Goal: Check status: Check status

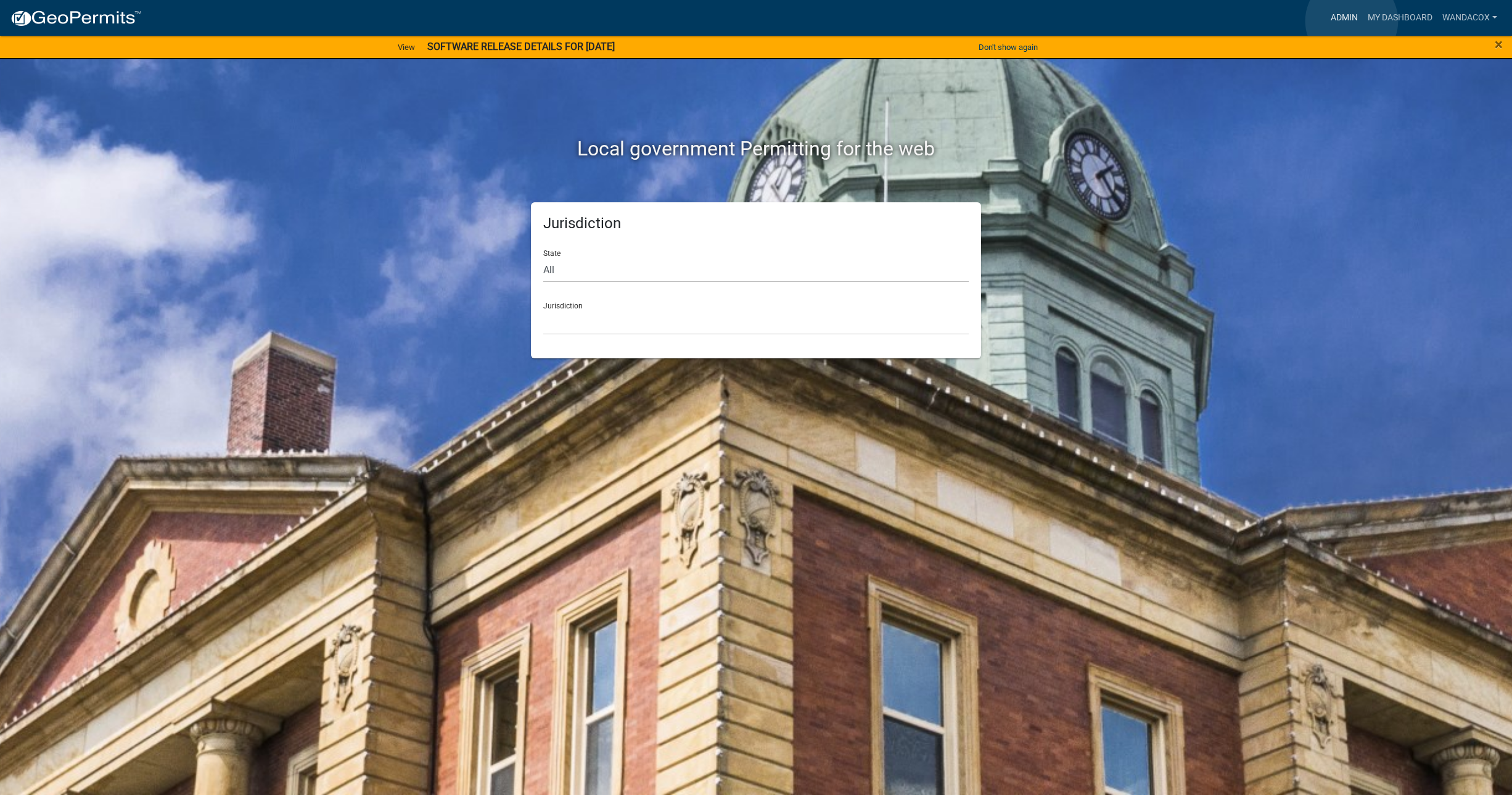
click at [1351, 21] on link "Admin" at bounding box center [1344, 18] width 37 height 23
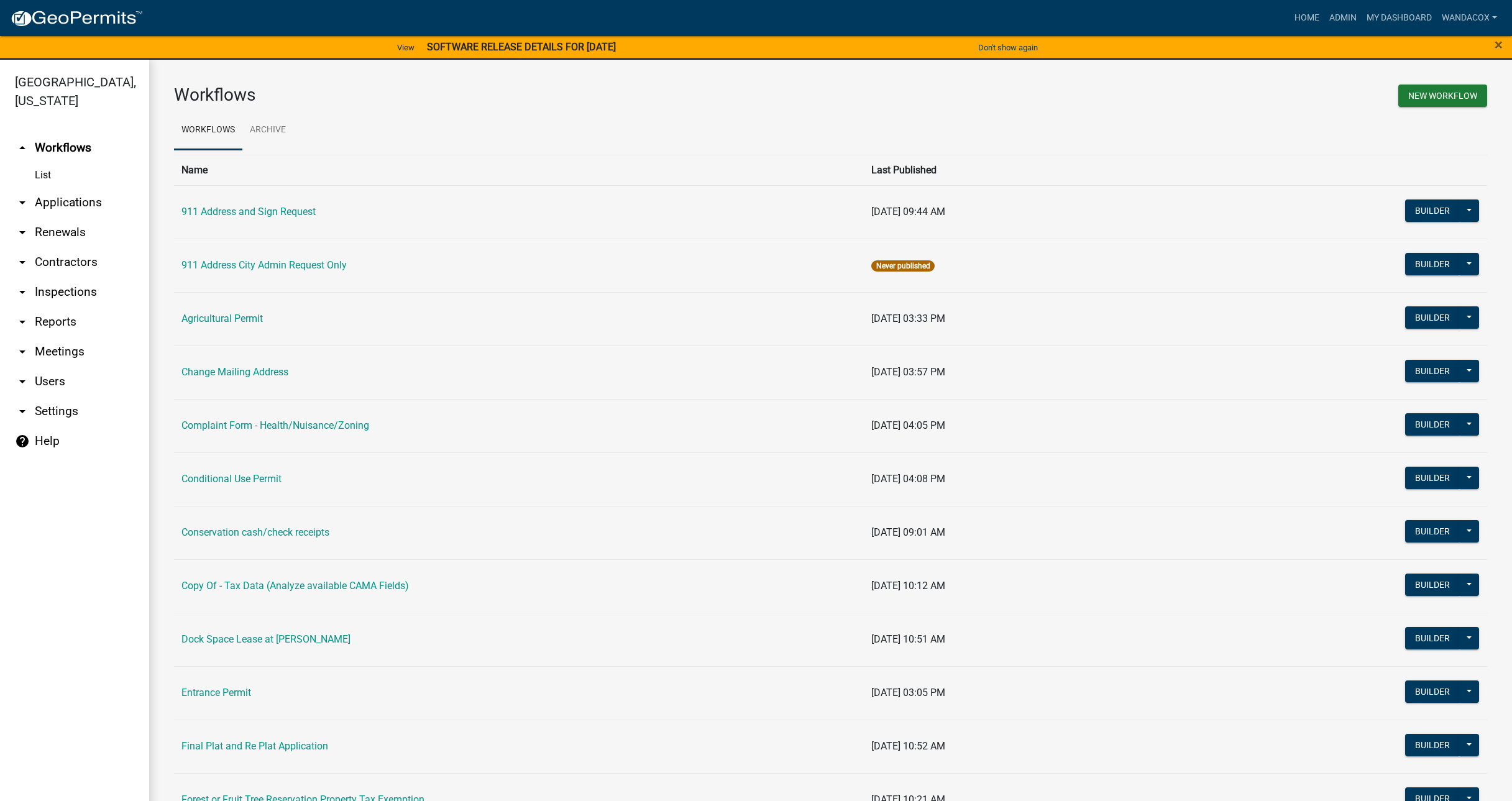
click at [55, 188] on link "arrow_drop_down Applications" at bounding box center [75, 202] width 149 height 30
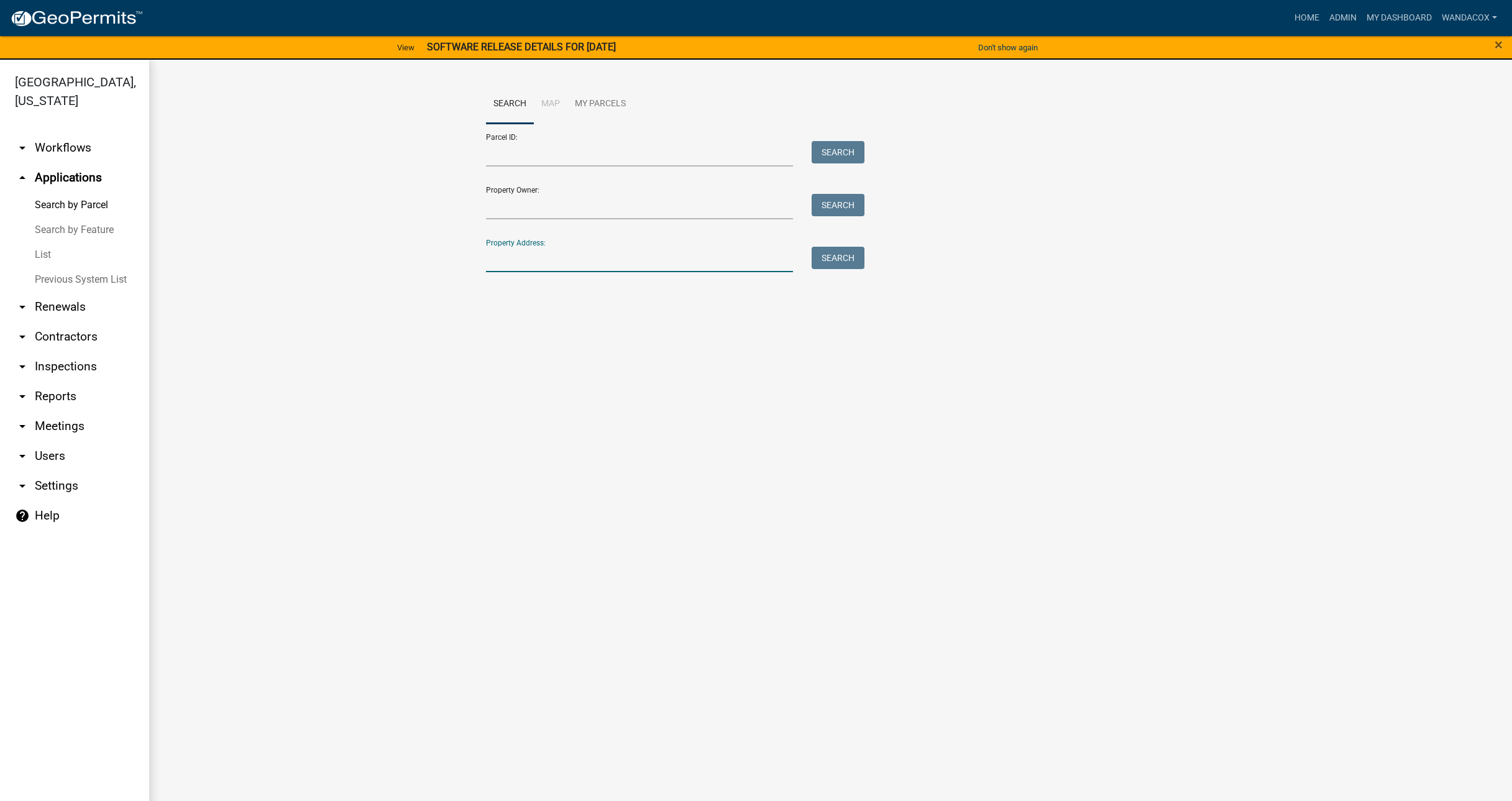
click at [561, 259] on input "Property Address:" at bounding box center [640, 260] width 308 height 26
type input "[STREET_ADDRESS]"
click at [839, 259] on button "Search" at bounding box center [838, 258] width 53 height 22
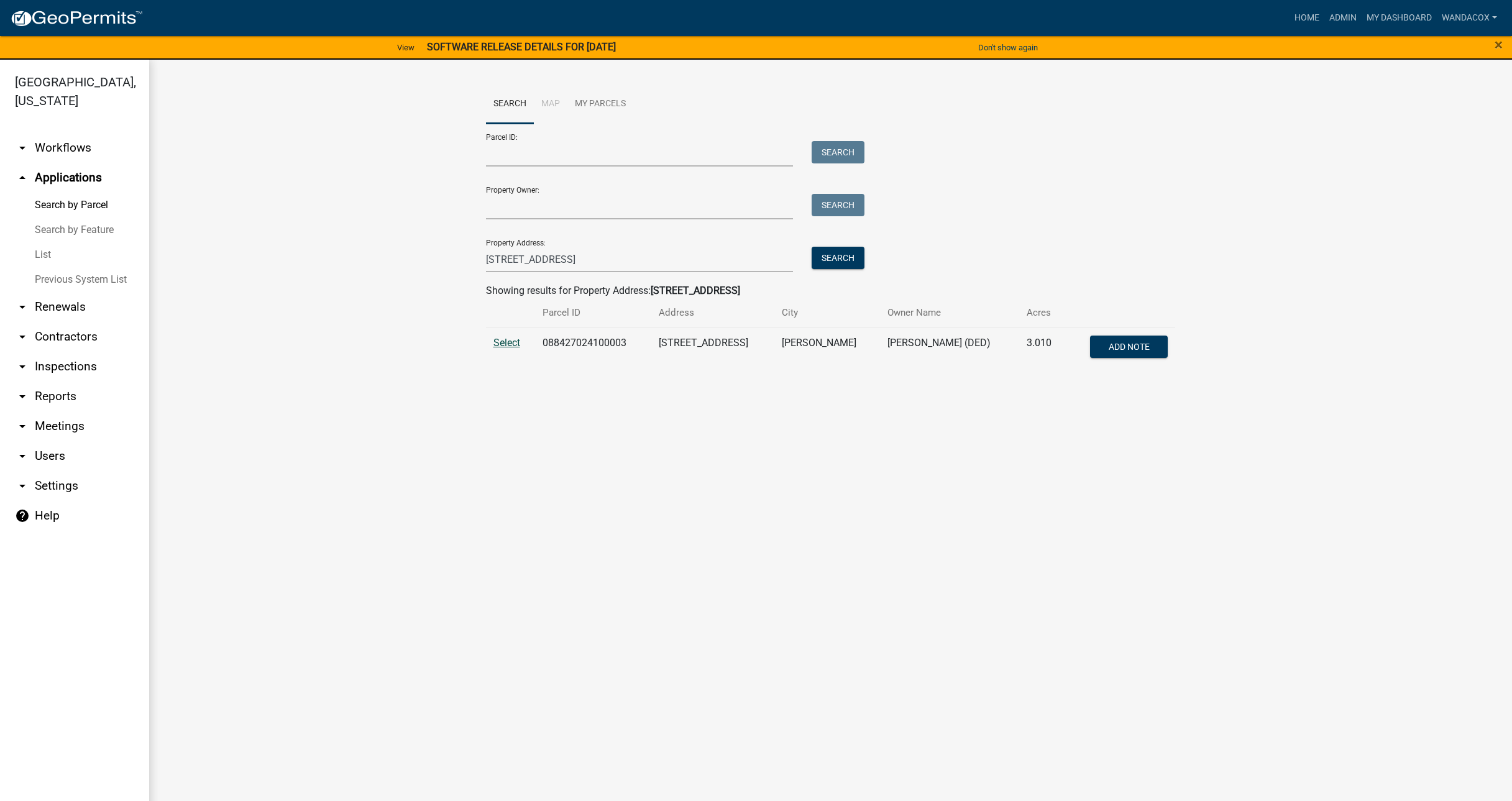
click at [507, 342] on span "Select" at bounding box center [506, 342] width 26 height 12
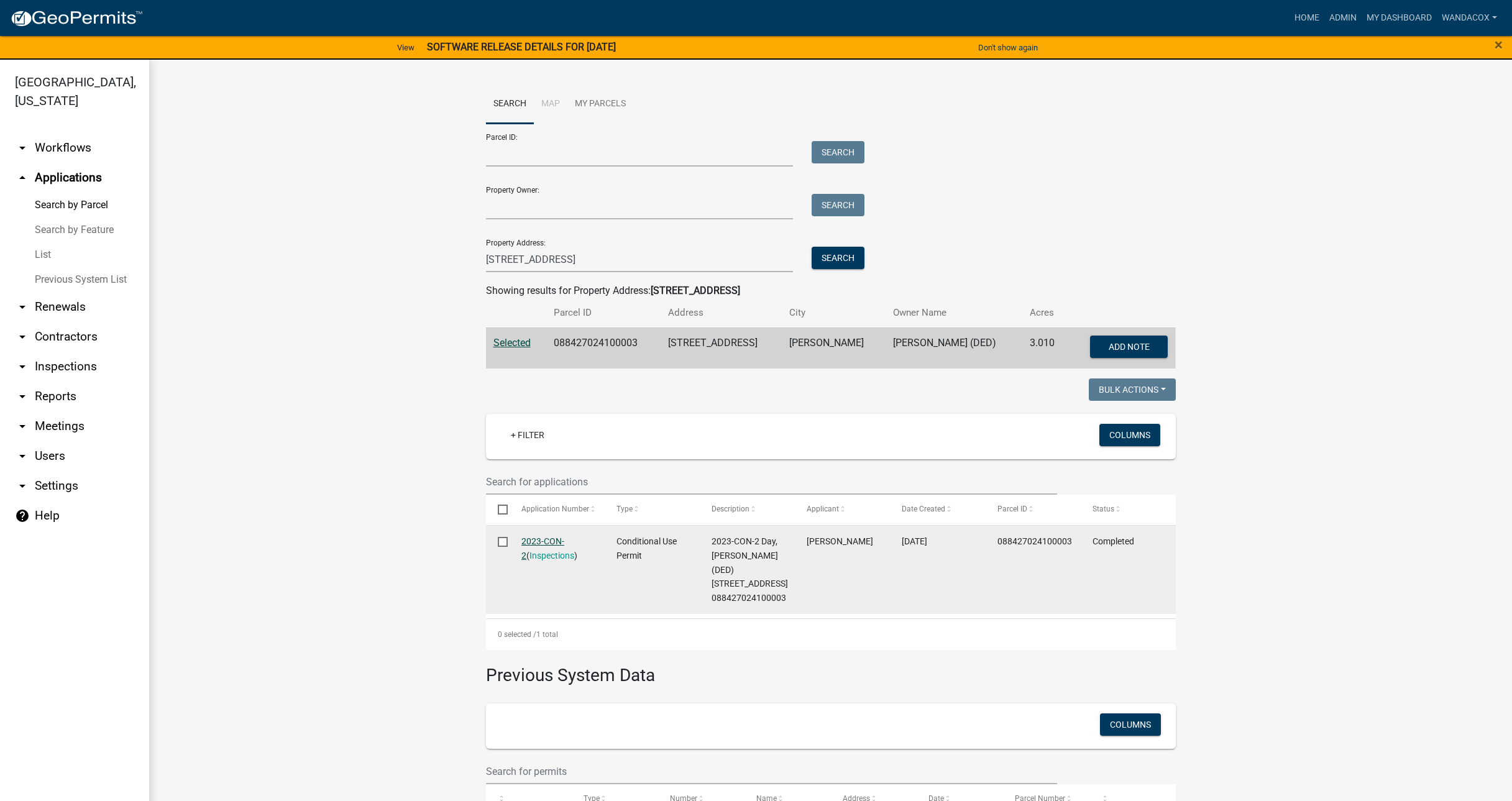
click at [540, 536] on link "2023-CON-2" at bounding box center [542, 548] width 42 height 24
